Goal: Use online tool/utility: Utilize a website feature to perform a specific function

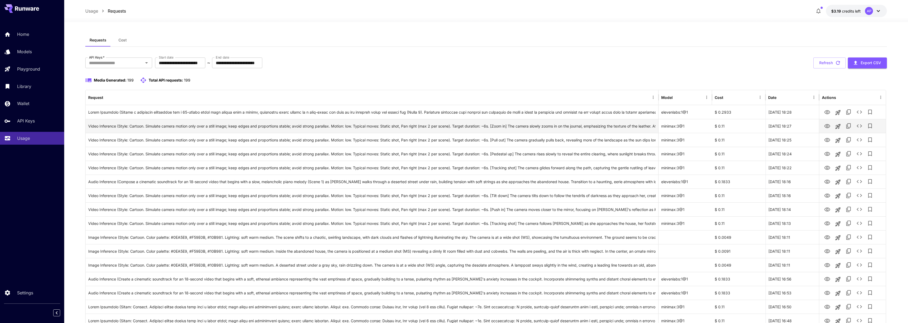
drag, startPoint x: 25, startPoint y: 135, endPoint x: 96, endPoint y: 124, distance: 71.5
click at [25, 135] on p "Usage" at bounding box center [23, 138] width 13 height 6
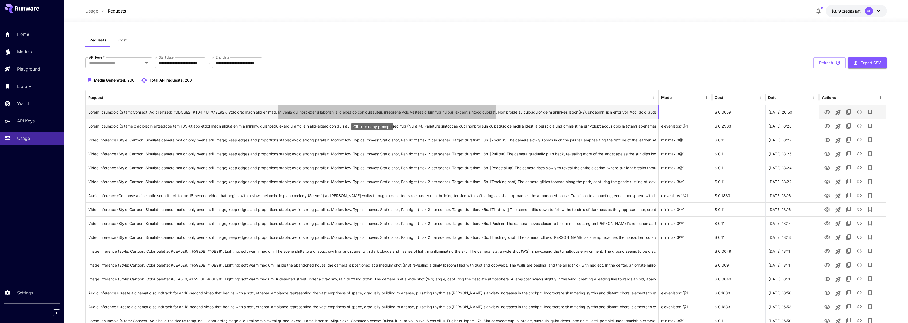
drag, startPoint x: 276, startPoint y: 112, endPoint x: 500, endPoint y: 112, distance: 223.8
click at [500, 112] on div "Click to copy prompt" at bounding box center [371, 112] width 567 height 14
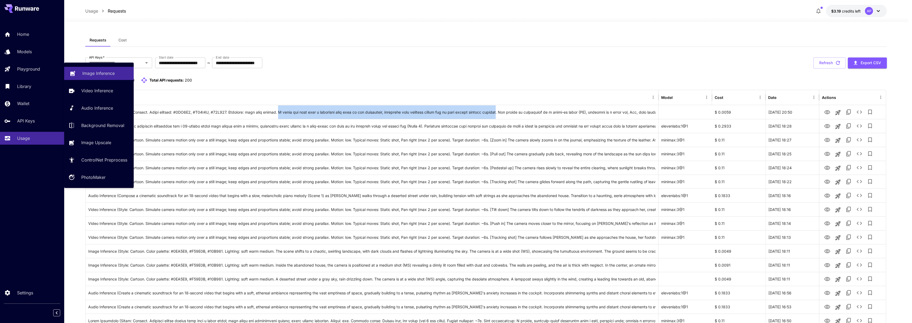
click at [101, 73] on p "Image Inference" at bounding box center [98, 73] width 32 height 6
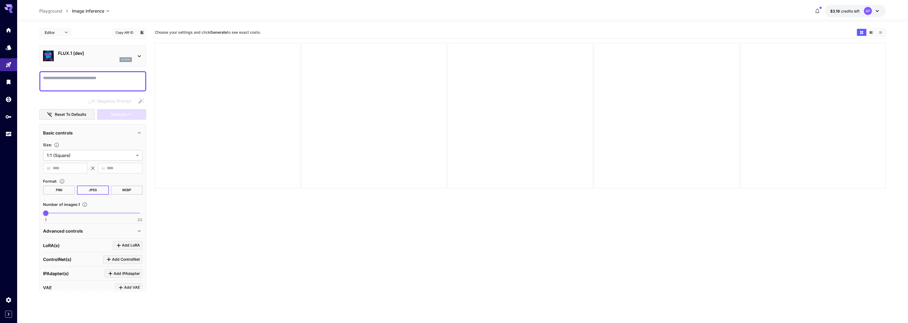
click at [95, 53] on p "FLUX.1 [dev]" at bounding box center [95, 53] width 74 height 6
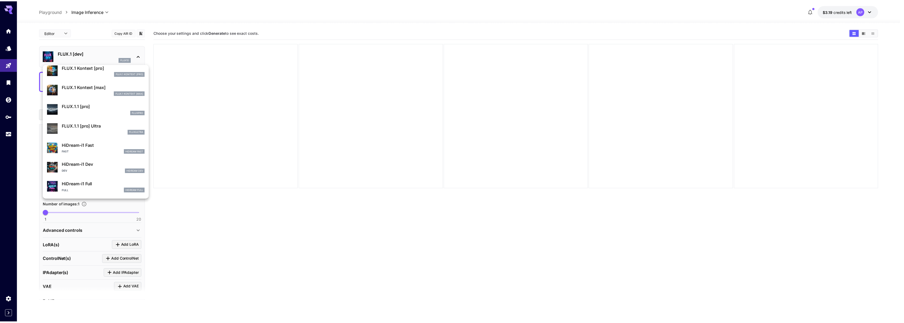
scroll to position [359, 0]
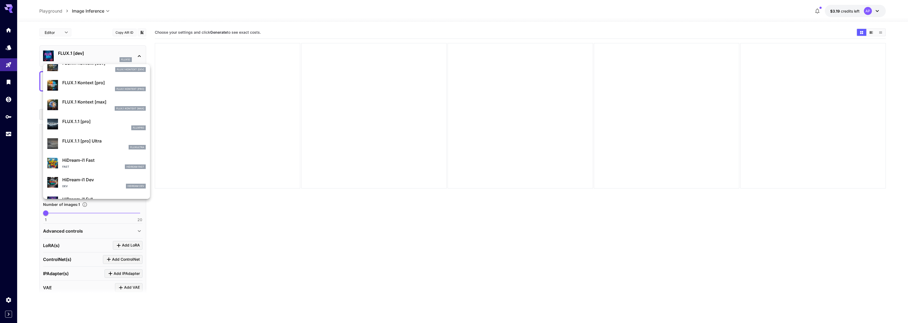
click at [198, 64] on div at bounding box center [456, 161] width 912 height 323
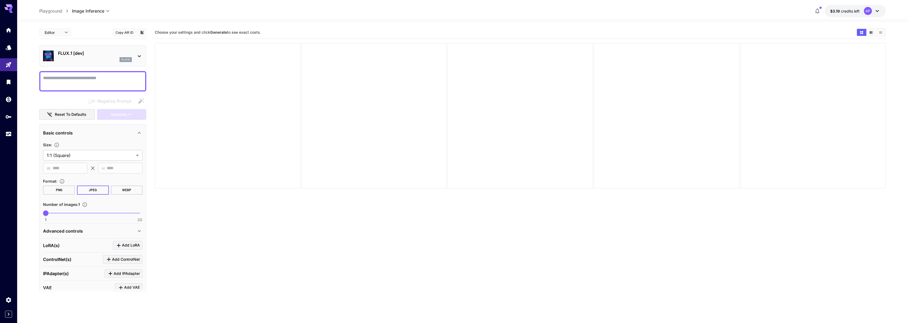
click at [98, 55] on p "FLUX.1 [dev]" at bounding box center [95, 53] width 74 height 6
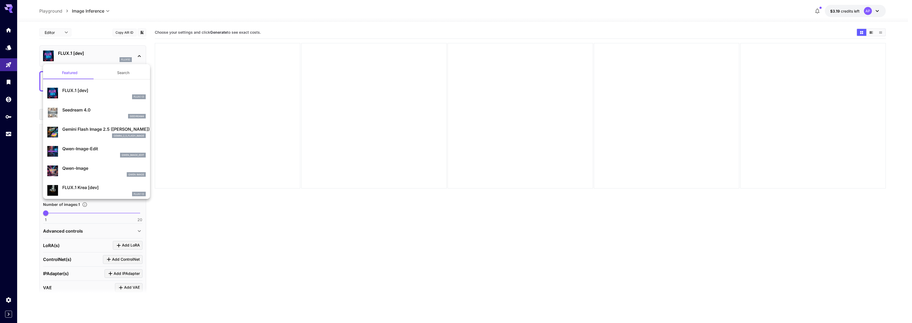
click at [122, 74] on button "Search" at bounding box center [123, 72] width 53 height 13
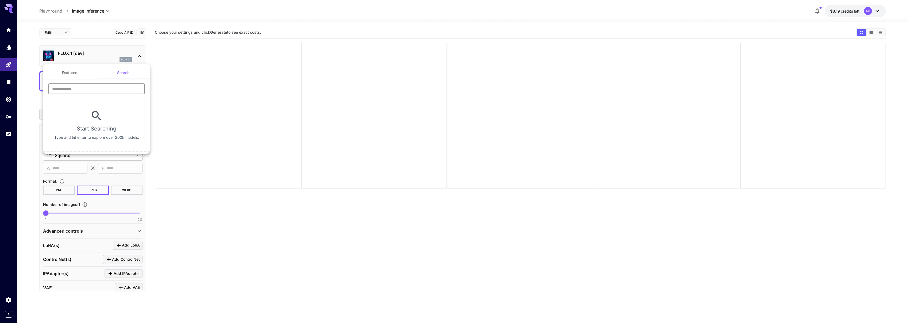
click at [82, 88] on input "text" at bounding box center [96, 88] width 96 height 11
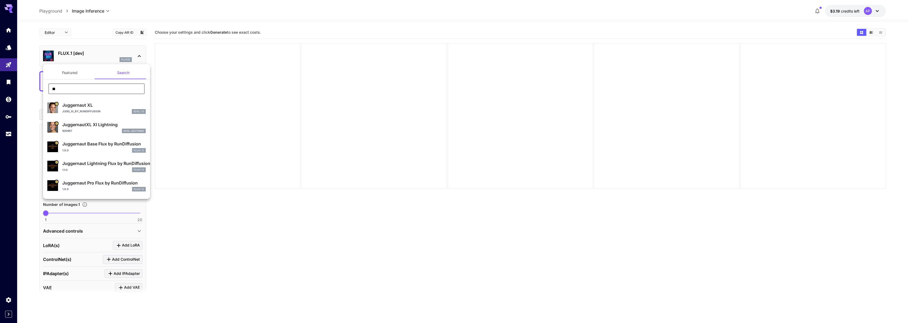
type input "**"
click at [72, 146] on p "Juggernaut Base Flux by RunDiffusion" at bounding box center [103, 144] width 83 height 6
type input "**"
type input "*"
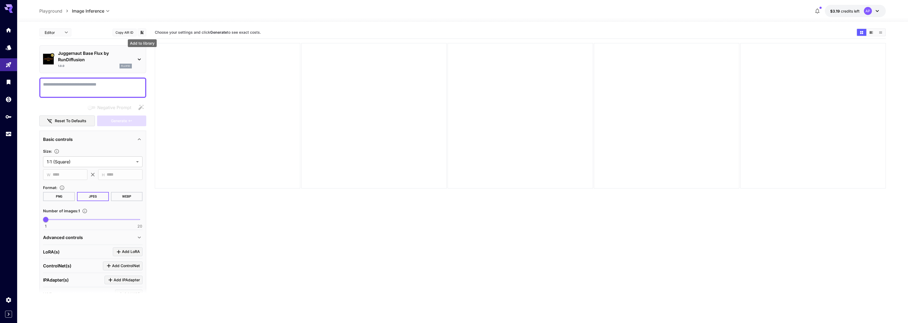
click at [142, 32] on icon "Add to library" at bounding box center [142, 32] width 3 height 3
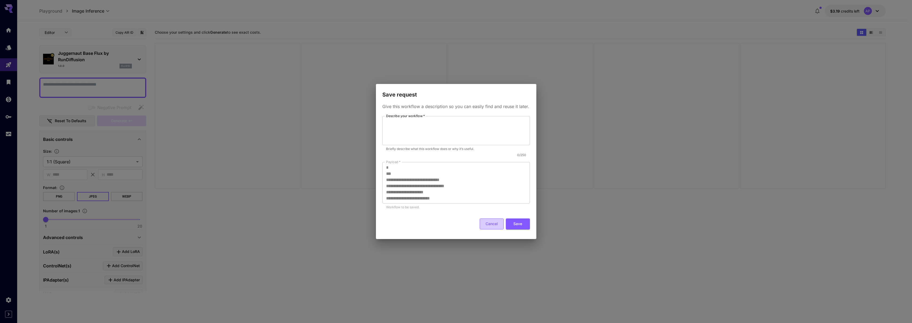
click at [487, 225] on button "Cancel" at bounding box center [492, 223] width 24 height 11
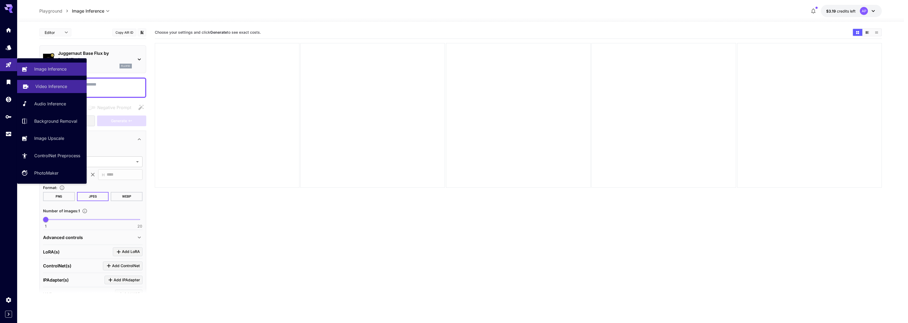
click at [40, 85] on p "Video Inference" at bounding box center [51, 86] width 32 height 6
type input "**********"
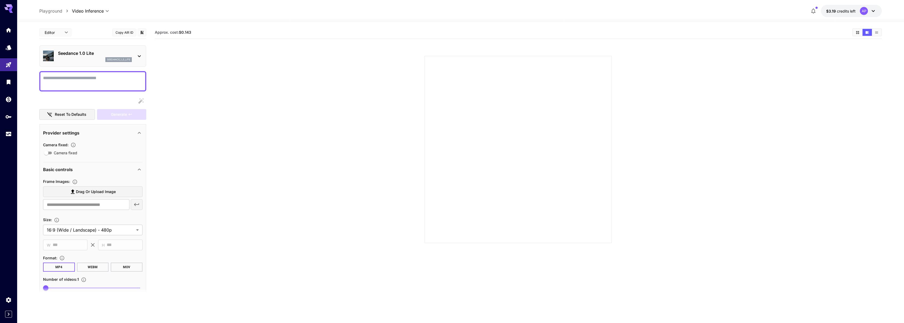
click at [105, 51] on p "Seedance 1.0 Lite" at bounding box center [95, 53] width 74 height 6
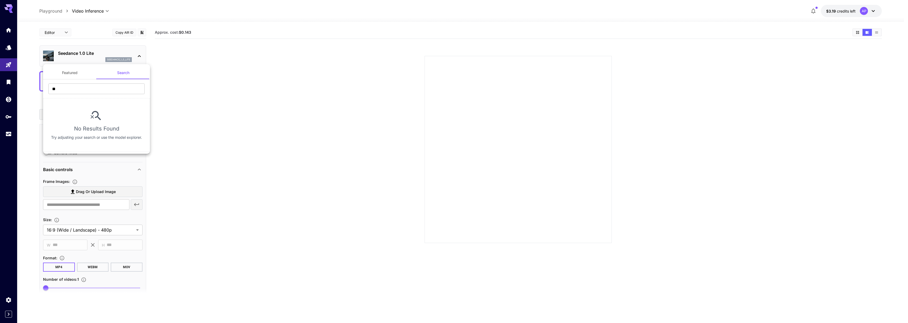
drag, startPoint x: 210, startPoint y: 71, endPoint x: 137, endPoint y: 61, distance: 73.7
click at [210, 71] on div at bounding box center [454, 161] width 908 height 323
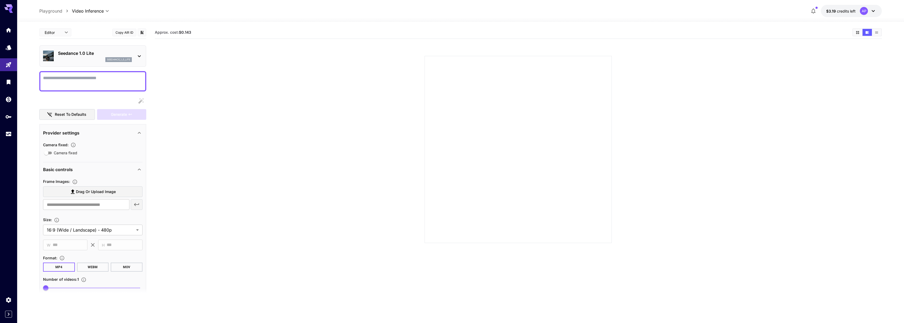
click at [86, 54] on p "Seedance 1.0 Lite" at bounding box center [95, 53] width 74 height 6
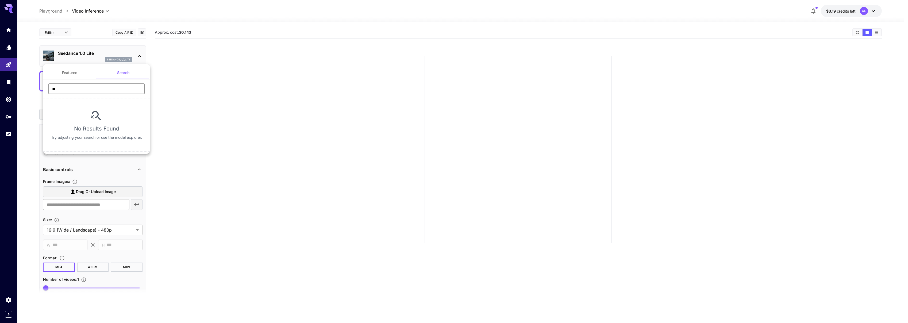
drag, startPoint x: 64, startPoint y: 88, endPoint x: 38, endPoint y: 88, distance: 25.7
click at [38, 88] on div "Featured Search ** ​ No Results Found Try adjusting your search or use the mode…" at bounding box center [53, 80] width 107 height 160
click at [216, 75] on div at bounding box center [454, 161] width 908 height 323
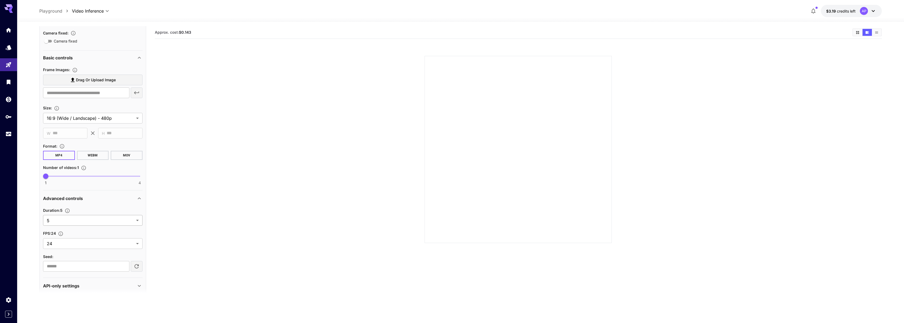
scroll to position [119, 0]
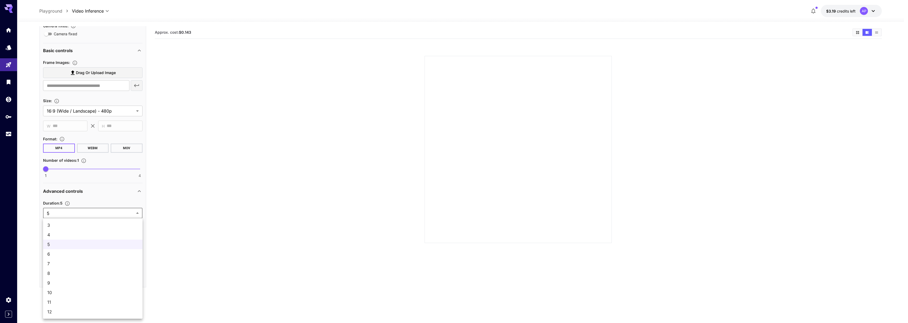
click at [65, 214] on body "**********" at bounding box center [454, 182] width 908 height 365
click at [175, 110] on div at bounding box center [454, 161] width 908 height 323
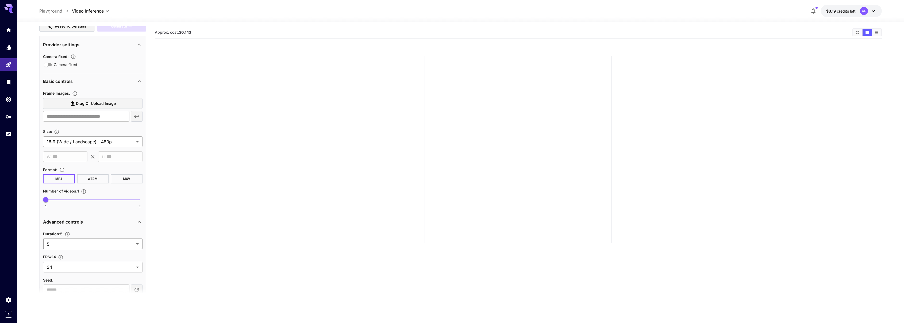
scroll to position [0, 0]
